Goal: Task Accomplishment & Management: Manage account settings

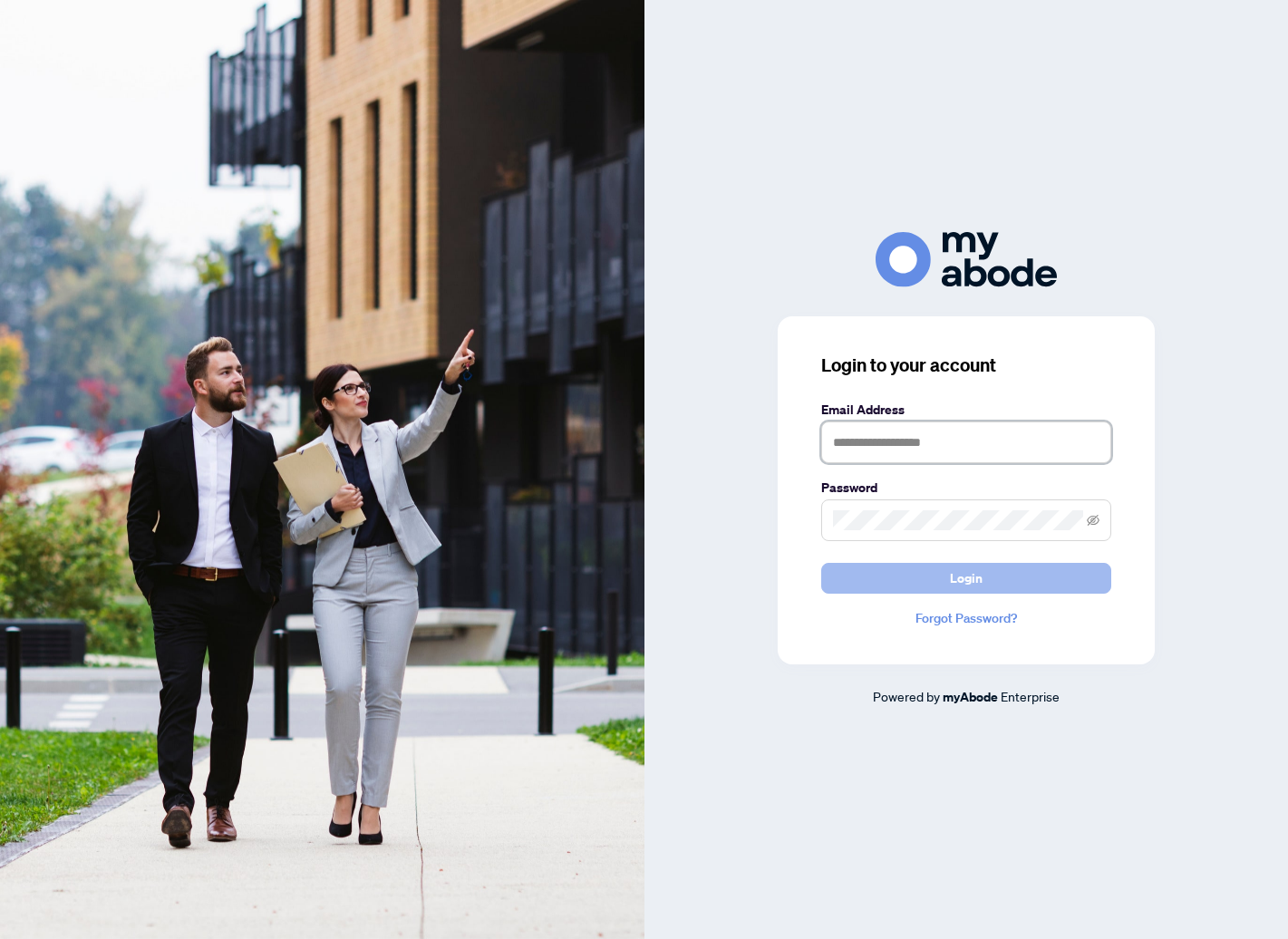
type input "**********"
click at [1067, 575] on button "Login" at bounding box center [967, 578] width 290 height 31
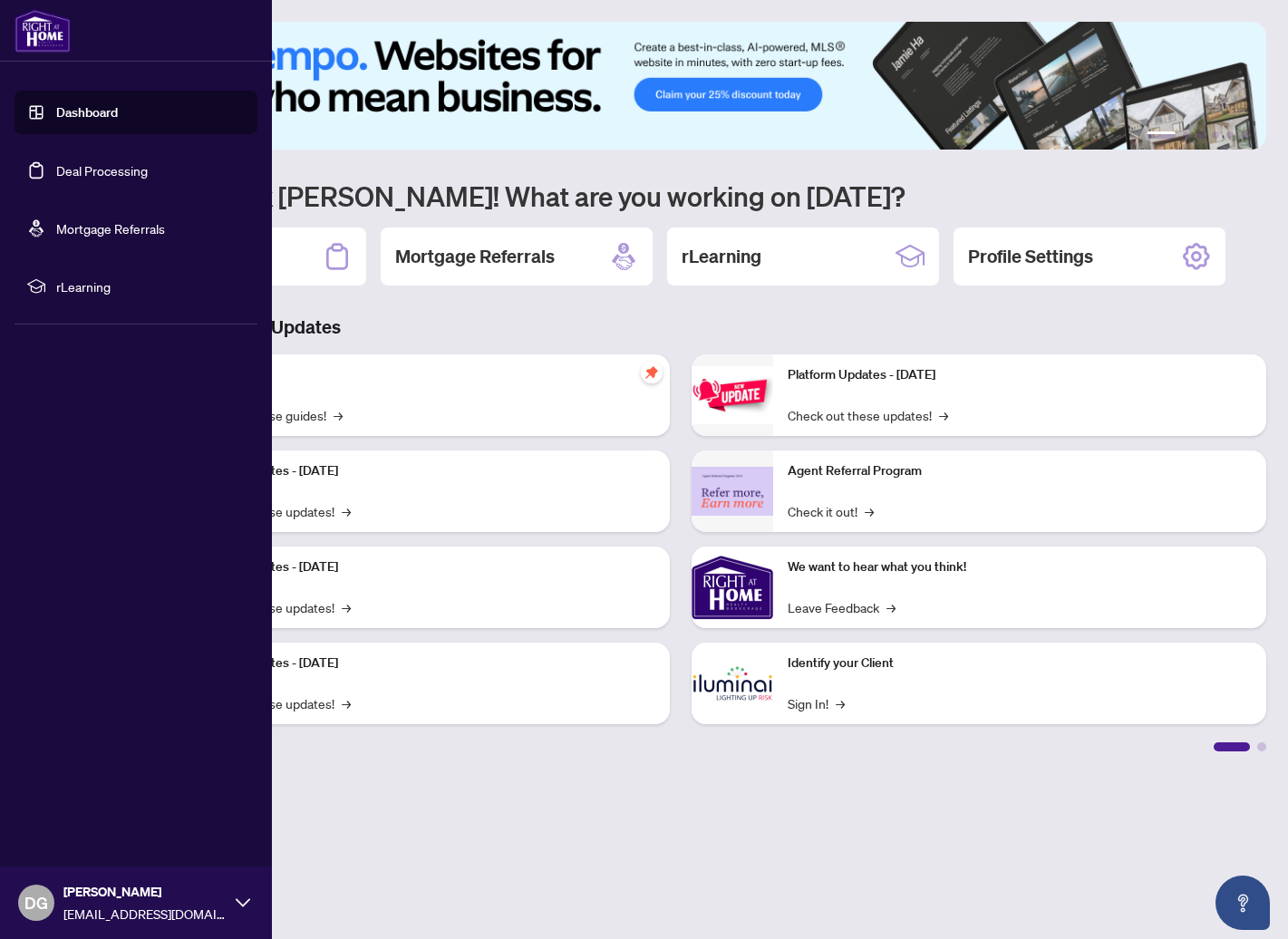
click at [56, 178] on link "Deal Processing" at bounding box center [102, 171] width 92 height 16
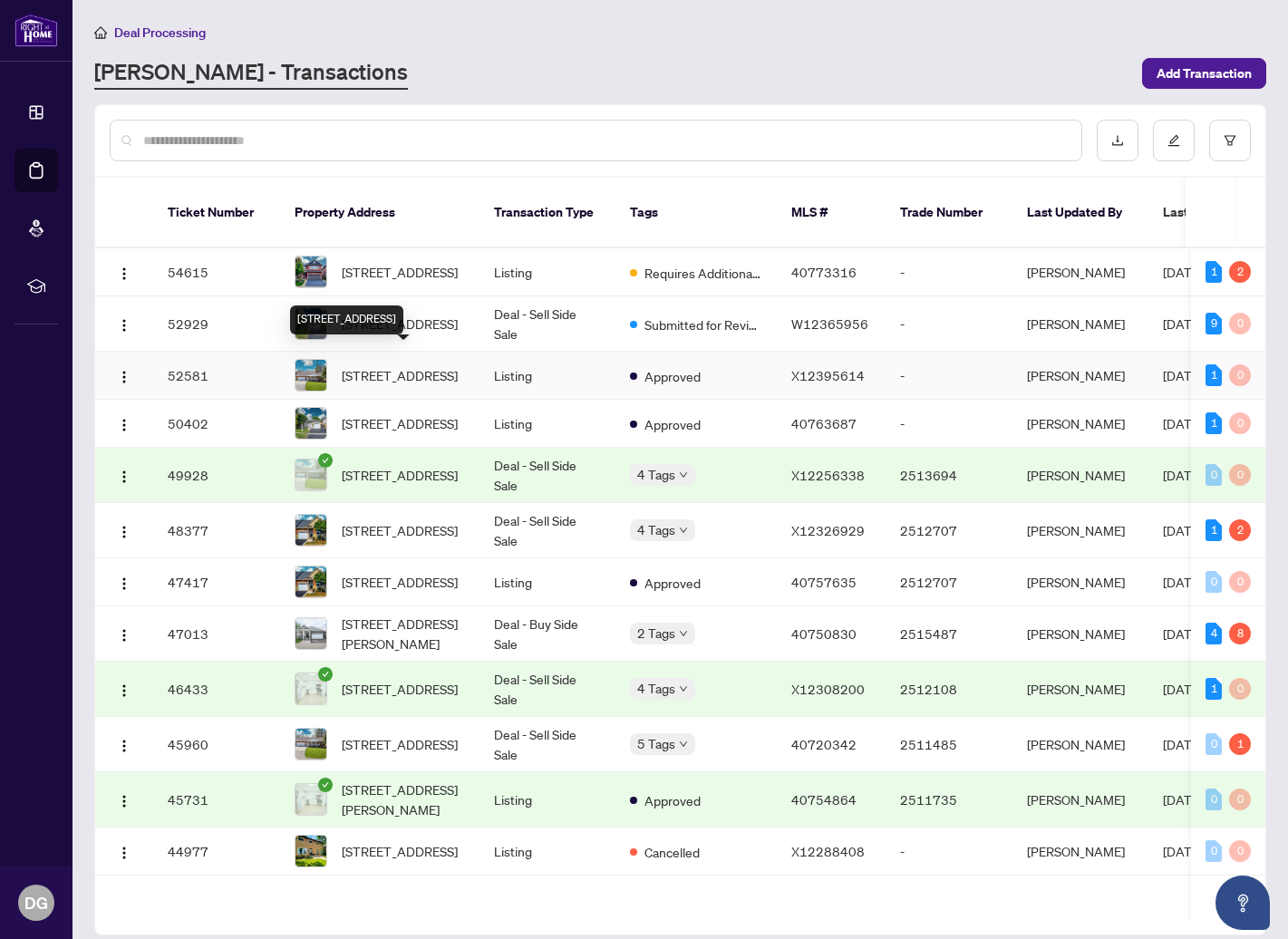
click at [423, 366] on span "664 Maple St, Huron East, Ontario N0G 1H0, Canada" at bounding box center [400, 376] width 116 height 20
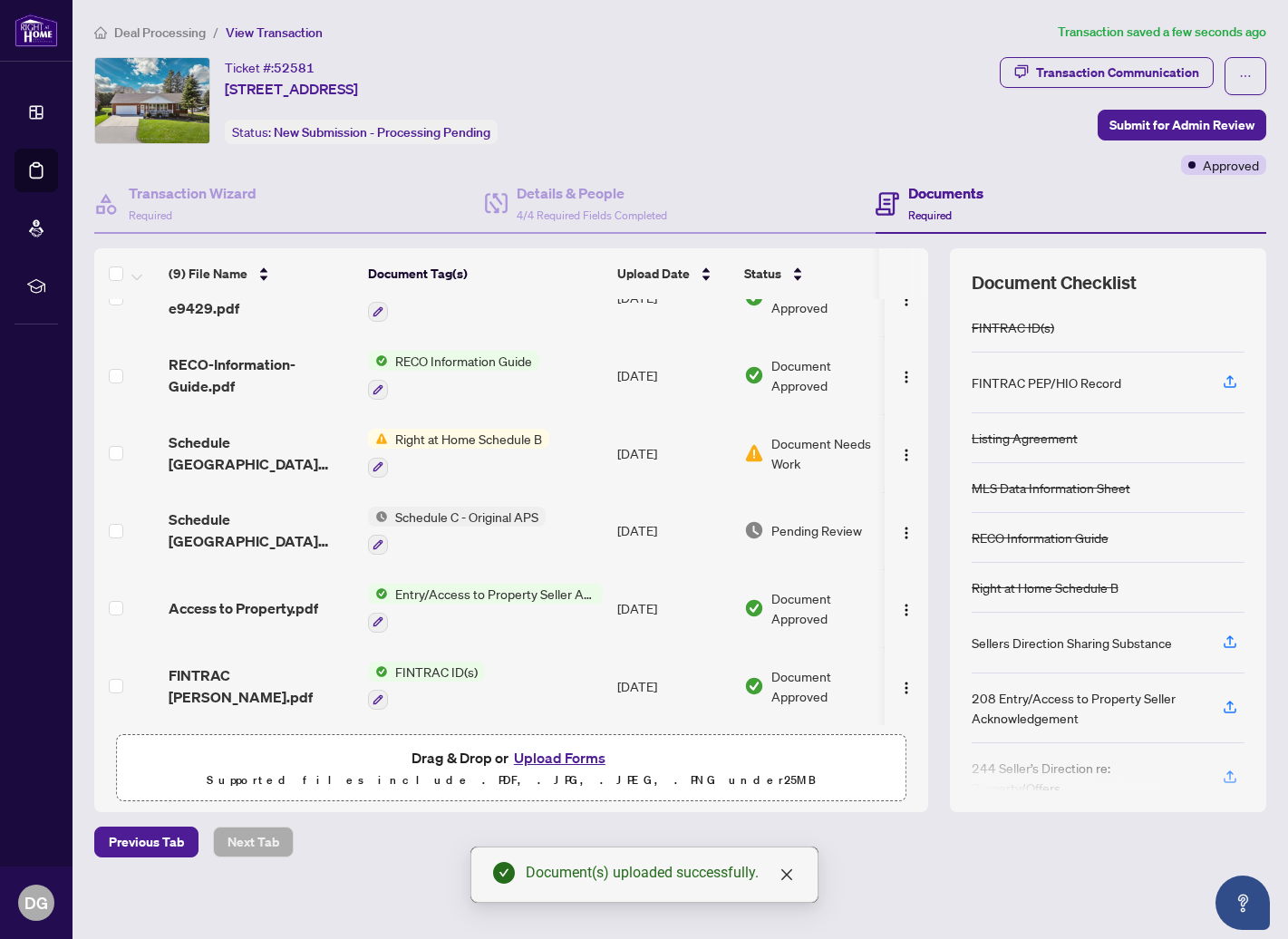
scroll to position [267, 0]
click at [830, 447] on span "Document Needs Work" at bounding box center [828, 453] width 113 height 40
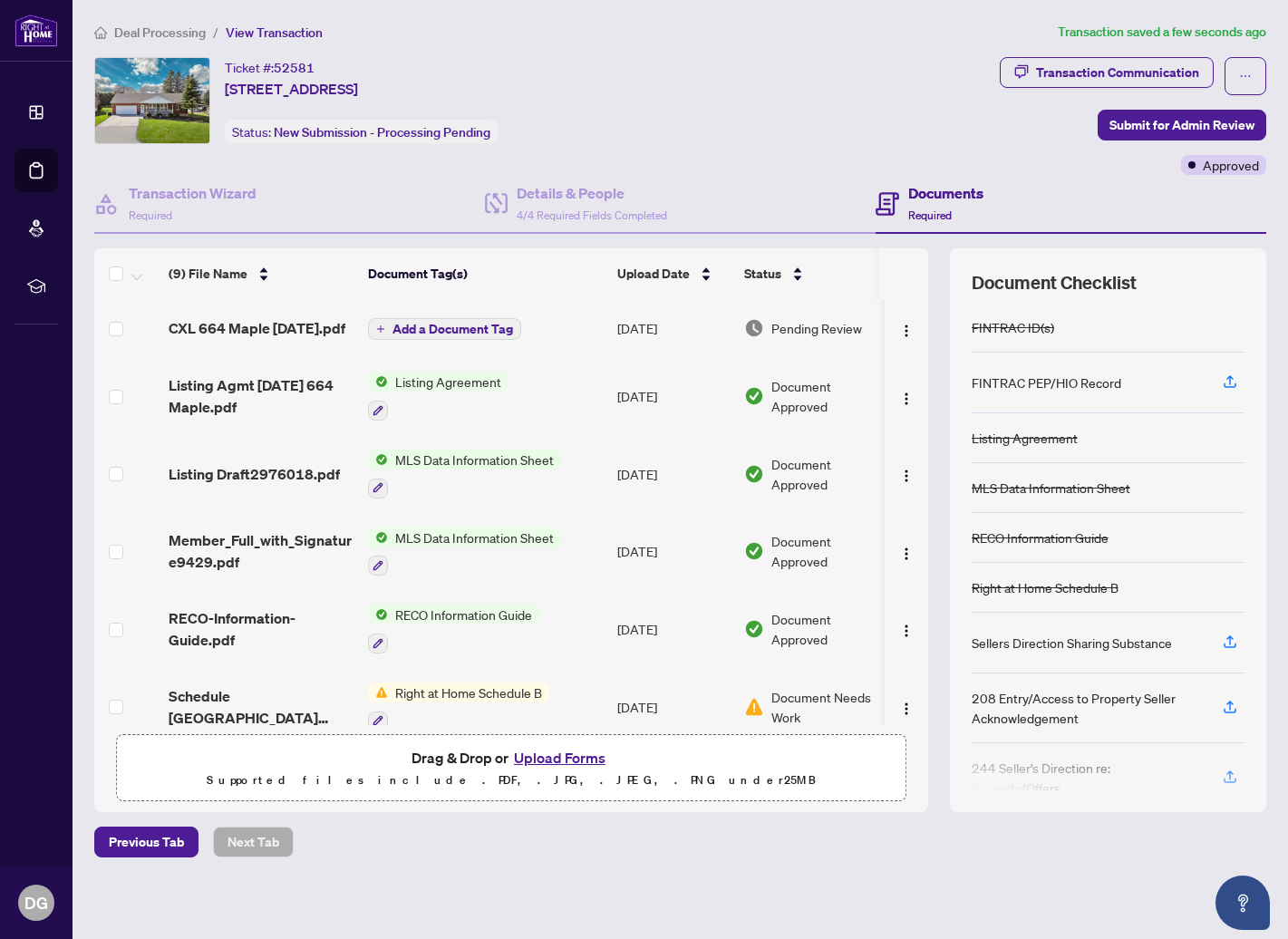
click at [430, 333] on span "Add a Document Tag" at bounding box center [453, 329] width 121 height 13
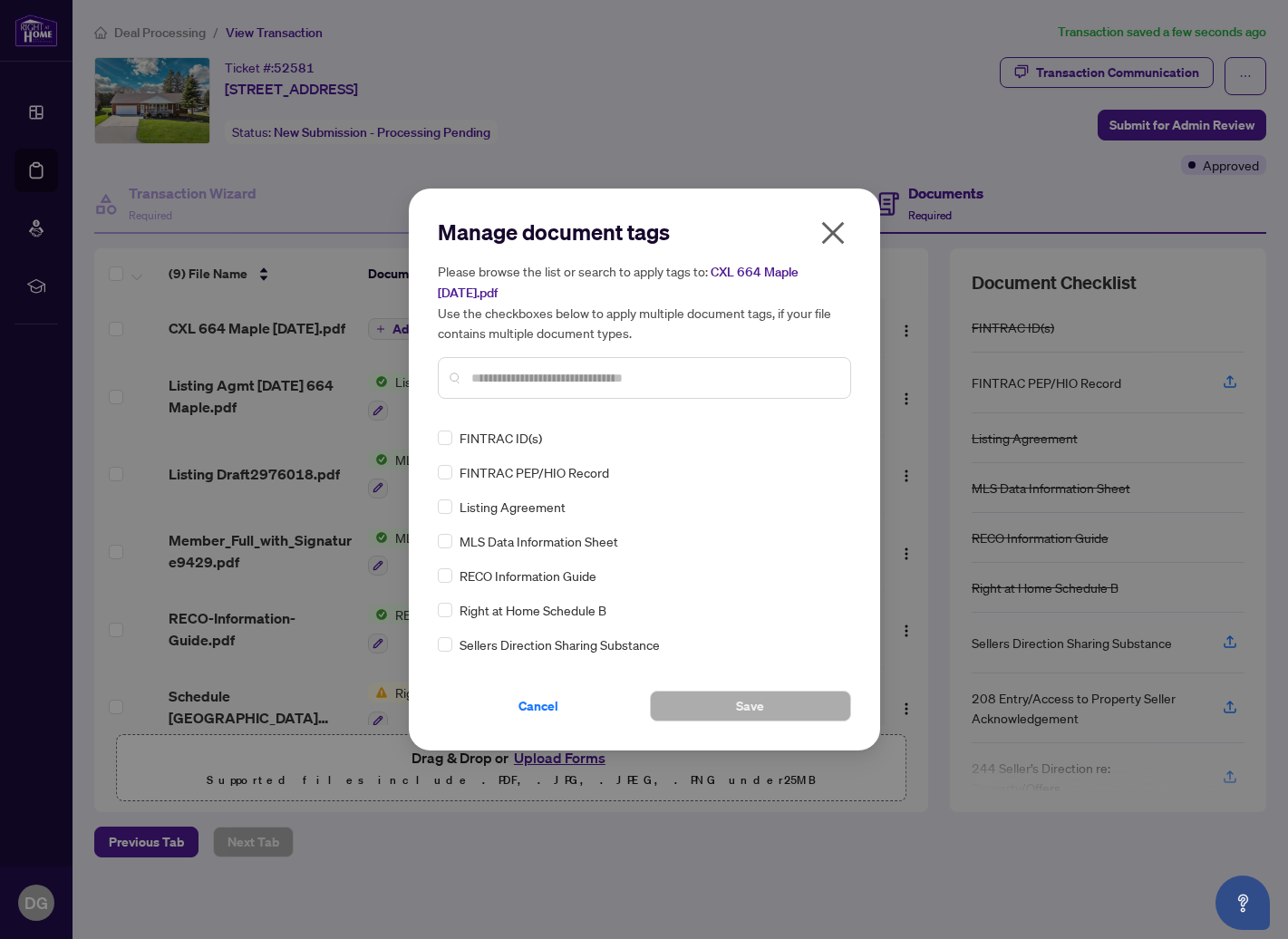
click at [556, 377] on input "text" at bounding box center [654, 378] width 365 height 20
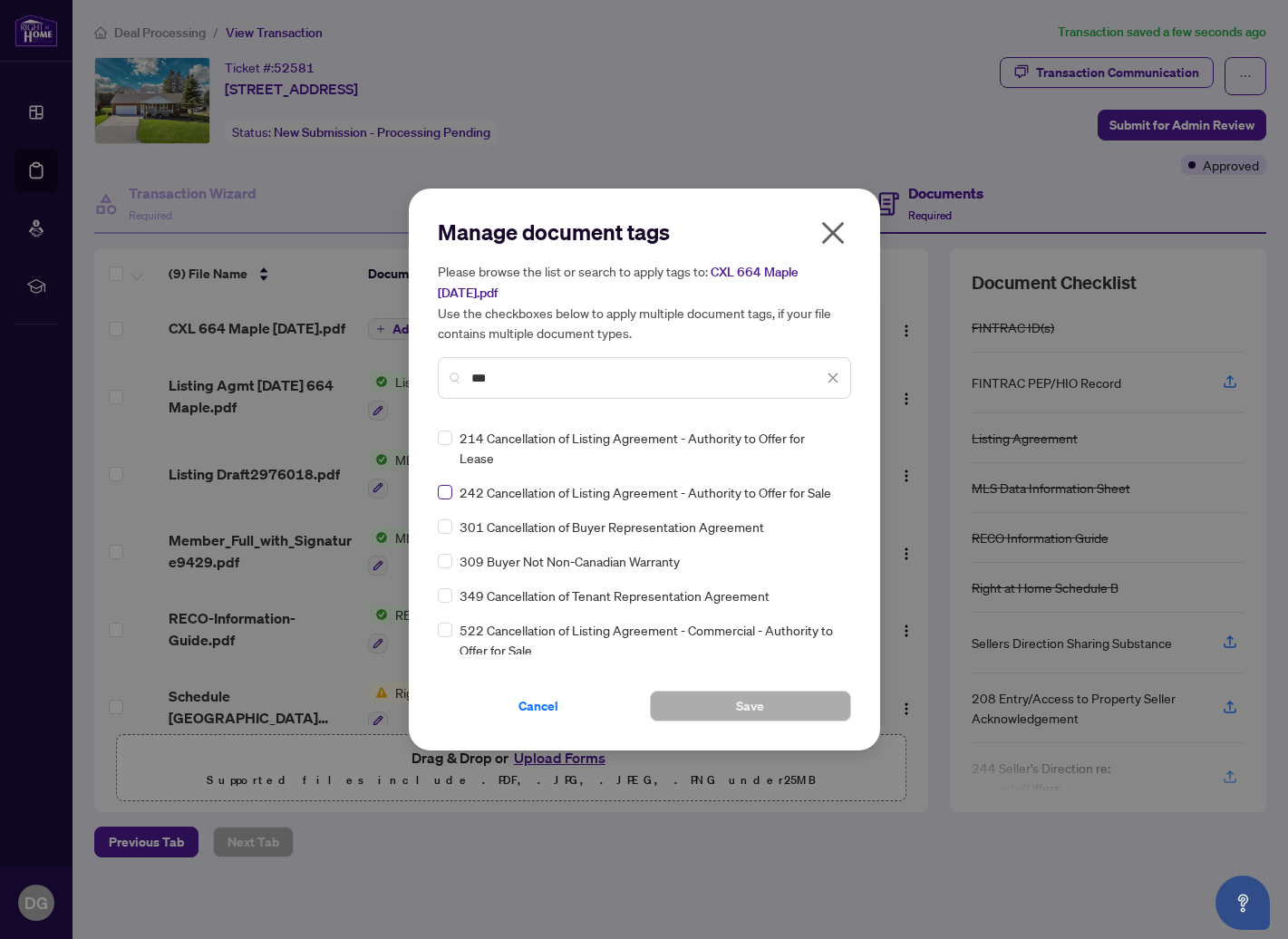
type input "***"
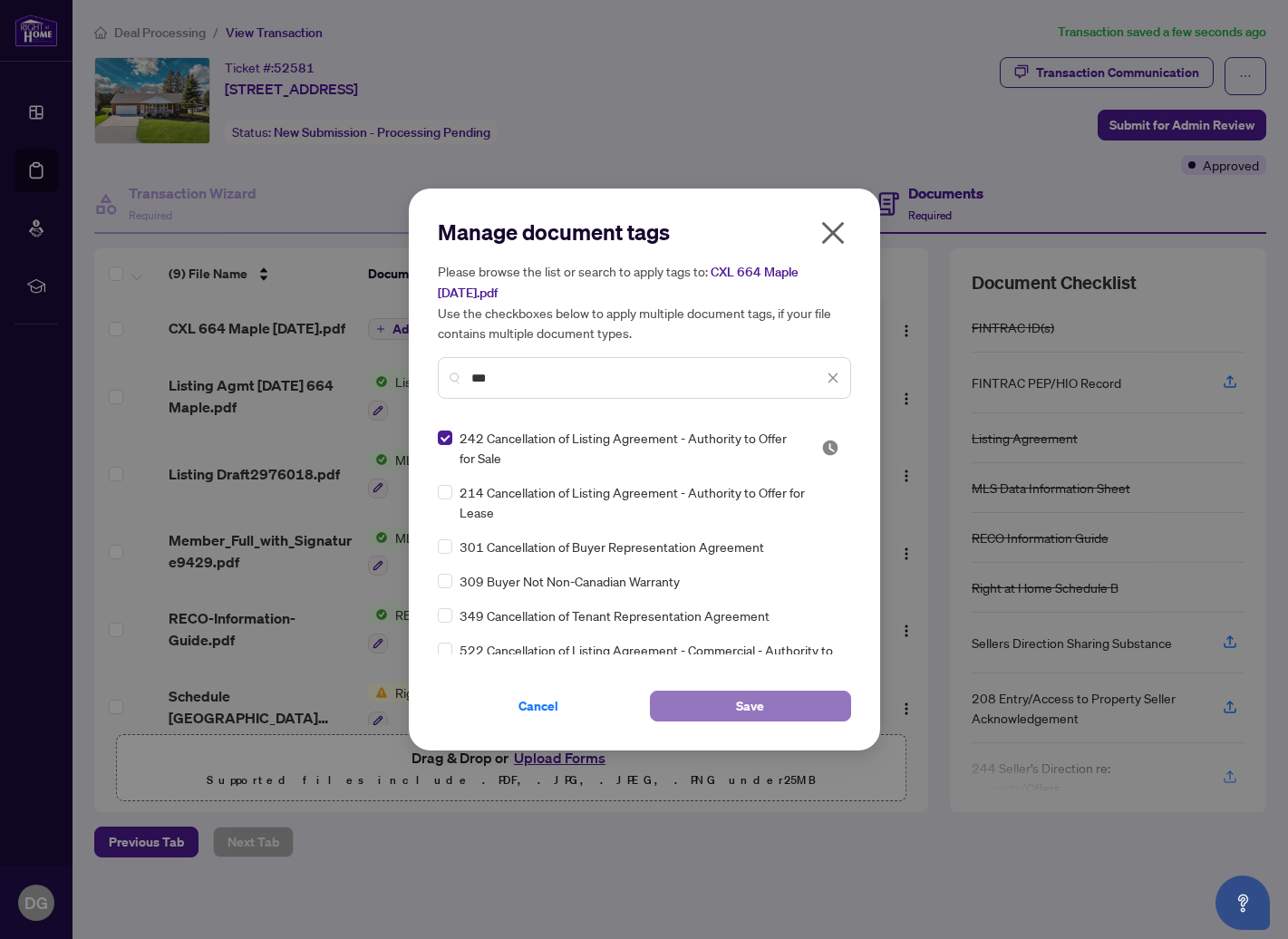
click at [745, 707] on span "Save" at bounding box center [750, 706] width 28 height 29
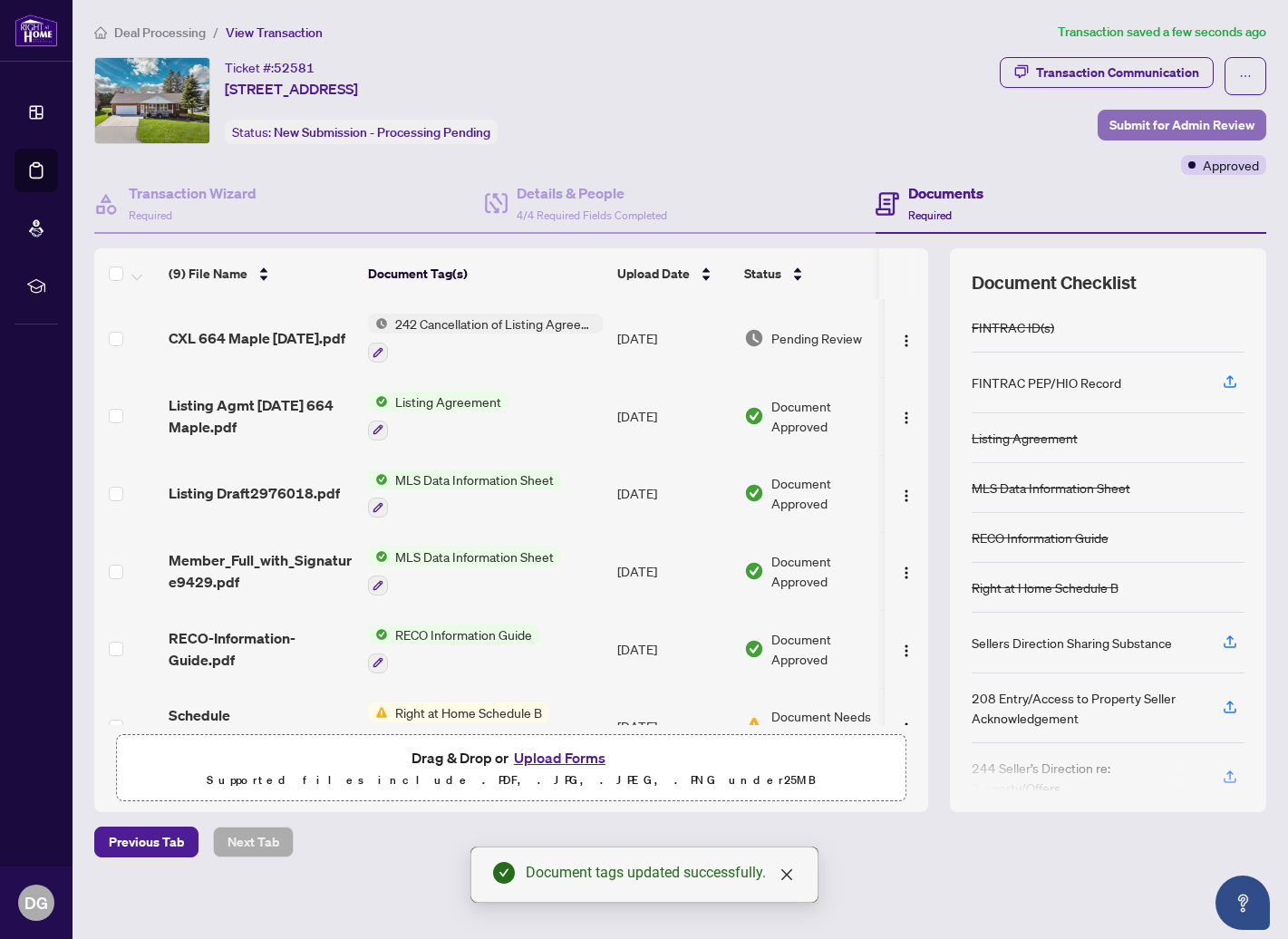
click at [1143, 122] on span "Submit for Admin Review" at bounding box center [1183, 125] width 145 height 29
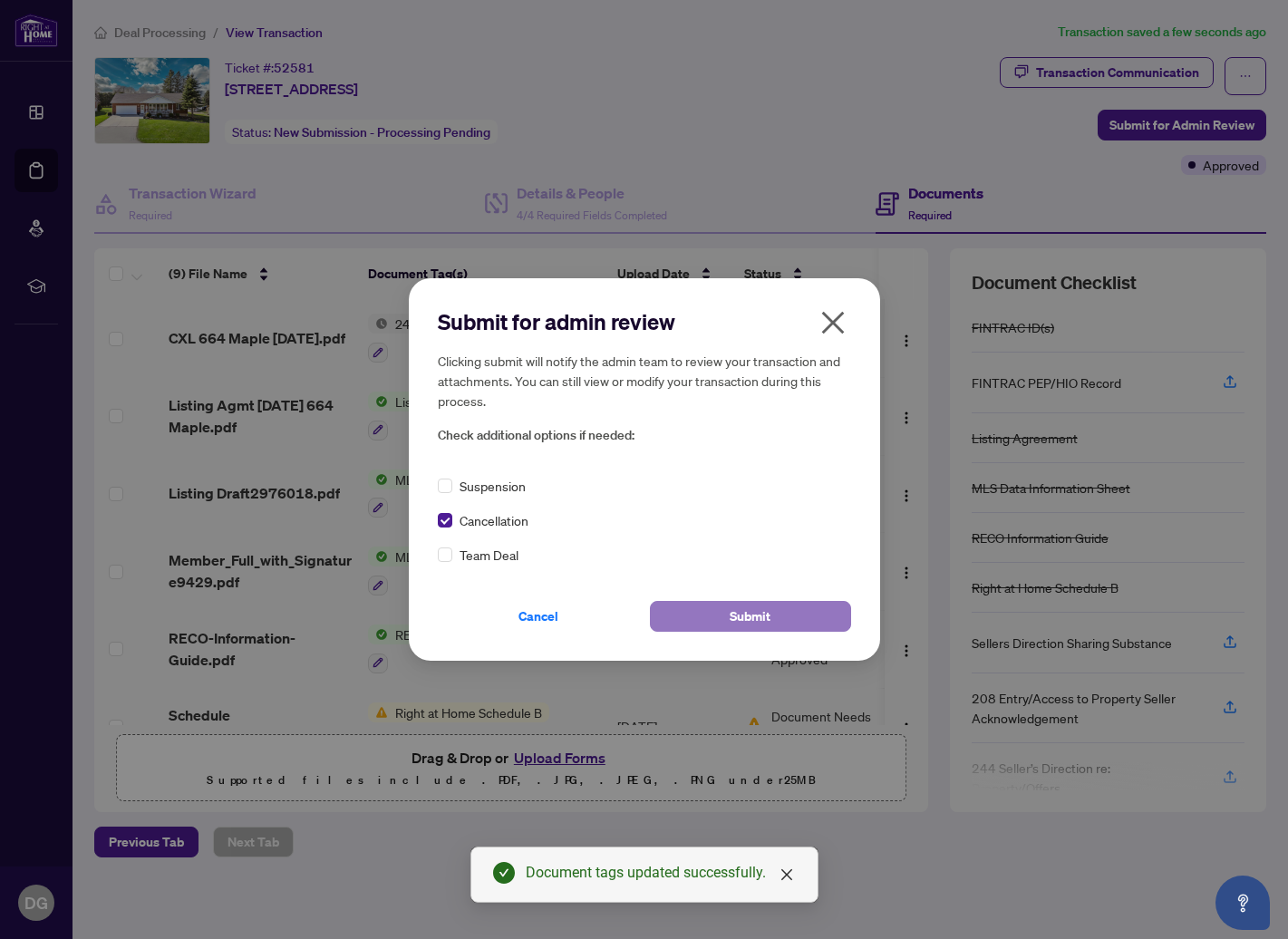
click at [737, 614] on span "Submit" at bounding box center [750, 616] width 41 height 29
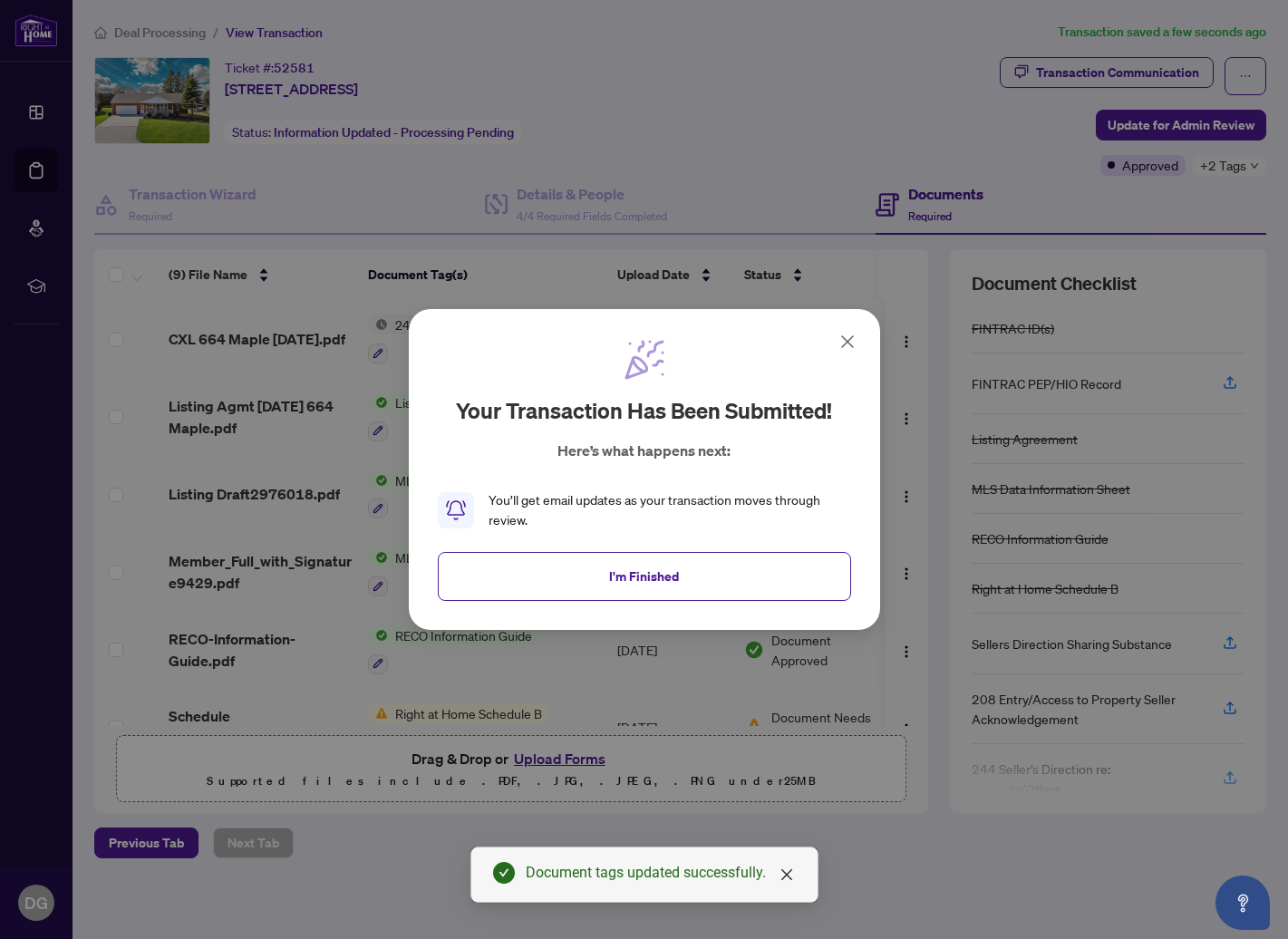
click at [679, 577] on button "I'm Finished" at bounding box center [644, 576] width 413 height 49
